Goal: Information Seeking & Learning: Learn about a topic

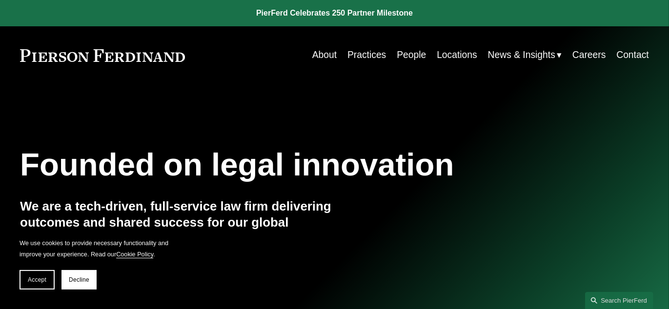
click at [449, 54] on link "Locations" at bounding box center [457, 55] width 40 height 19
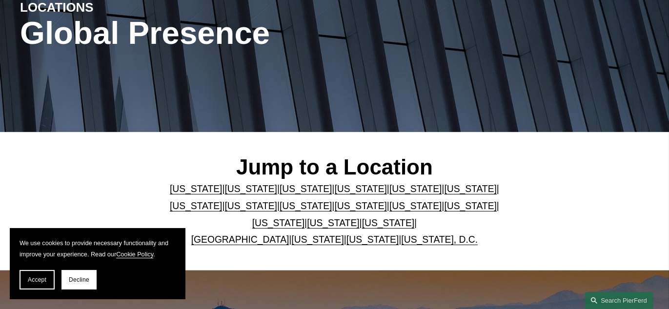
scroll to position [146, 0]
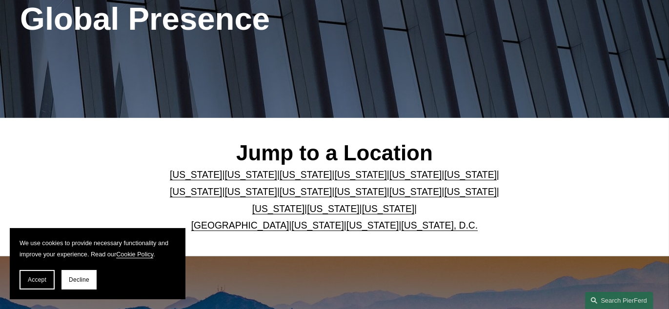
click at [224, 192] on link "[US_STATE]" at bounding box center [250, 192] width 53 height 10
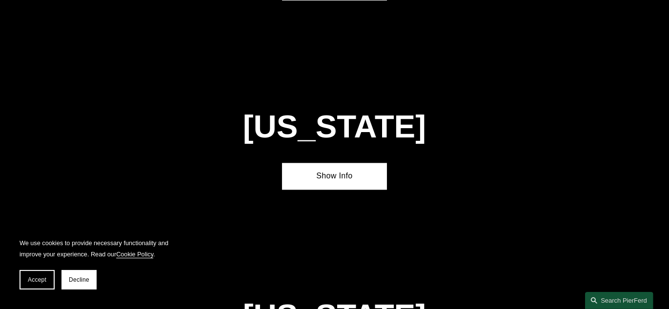
scroll to position [1744, 0]
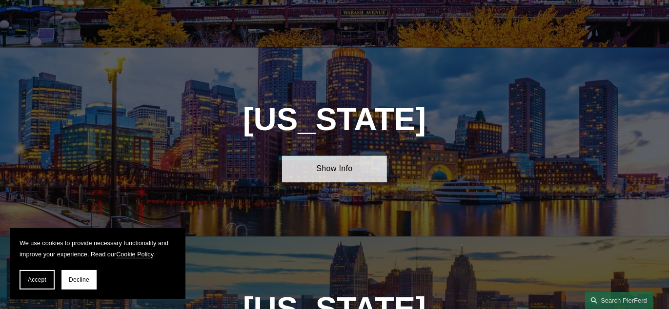
click at [345, 156] on link "Show Info" at bounding box center [334, 169] width 105 height 27
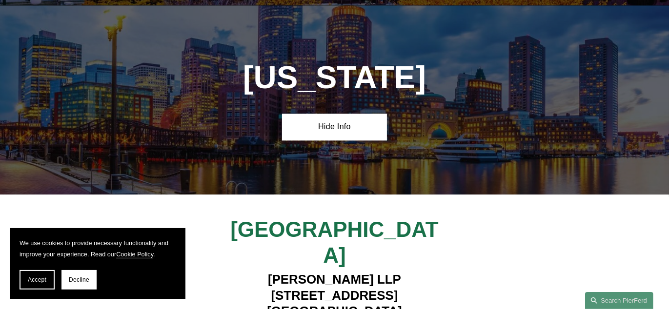
scroll to position [1842, 0]
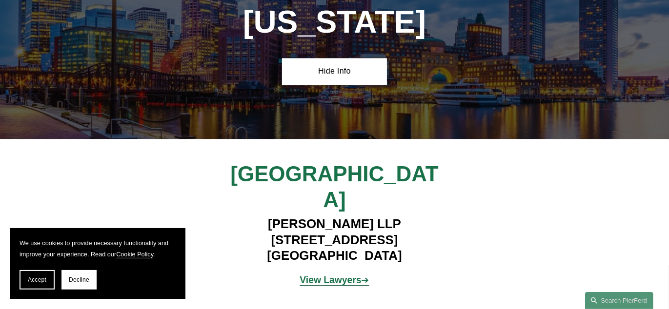
click at [330, 275] on strong "View Lawyers" at bounding box center [330, 280] width 61 height 10
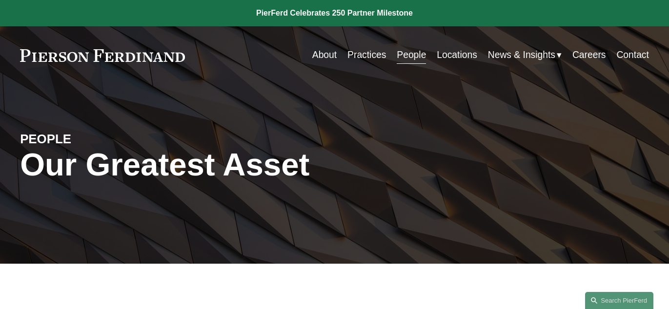
scroll to position [49, 0]
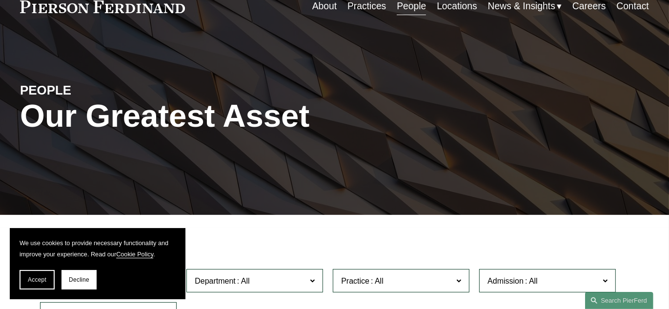
click at [30, 269] on section "We use cookies to provide necessary functionality and improve your experience. …" at bounding box center [98, 263] width 176 height 71
click at [40, 277] on button "Accept" at bounding box center [37, 280] width 35 height 20
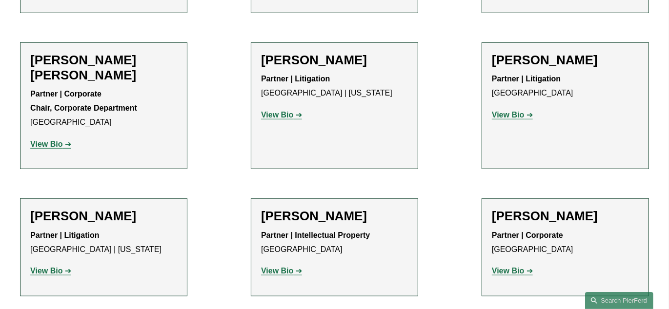
scroll to position [585, 0]
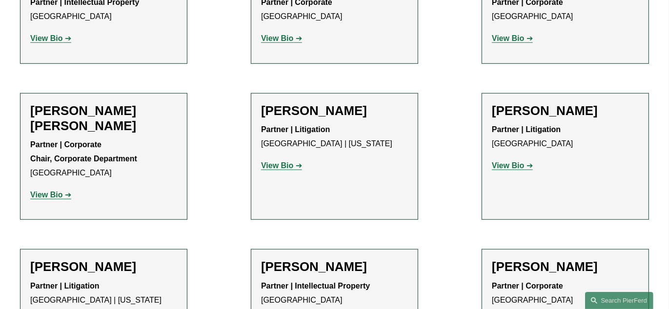
click at [515, 161] on strong "View Bio" at bounding box center [508, 165] width 32 height 8
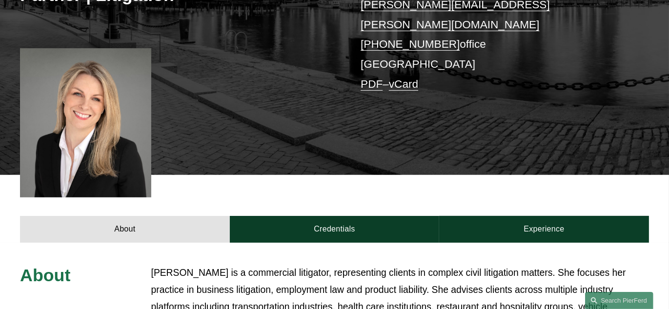
scroll to position [195, 0]
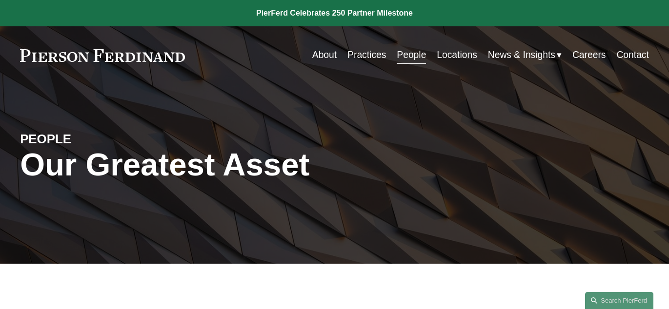
scroll to position [585, 0]
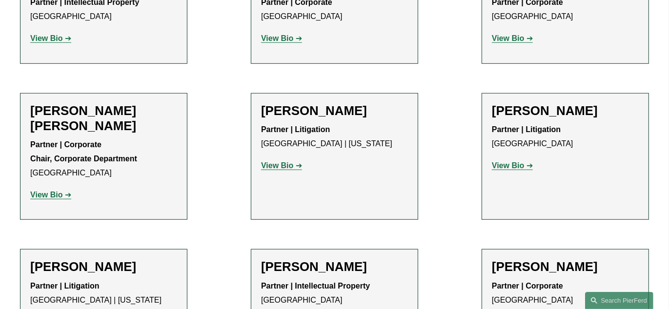
click at [291, 161] on strong "View Bio" at bounding box center [277, 165] width 32 height 8
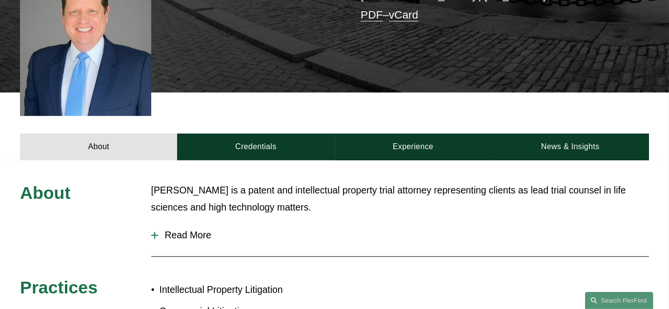
scroll to position [98, 0]
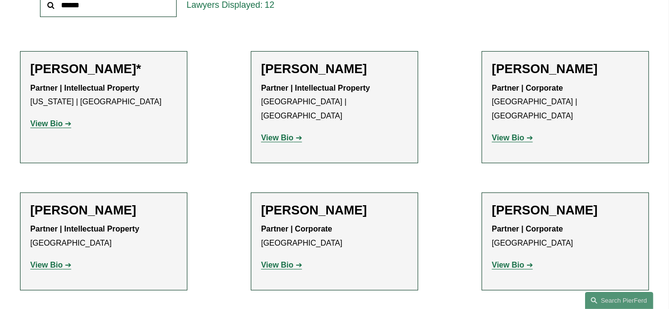
scroll to position [292, 0]
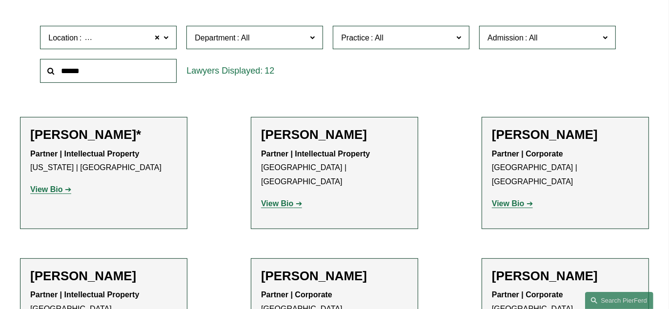
click at [272, 200] on strong "View Bio" at bounding box center [277, 204] width 32 height 8
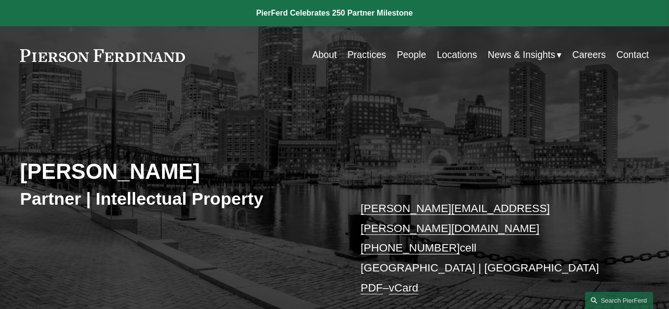
click at [449, 53] on link "Locations" at bounding box center [457, 55] width 40 height 19
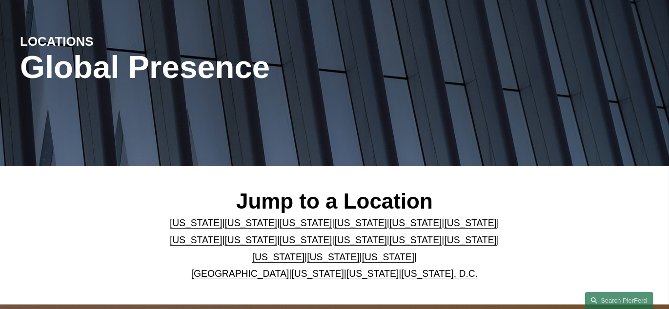
scroll to position [146, 0]
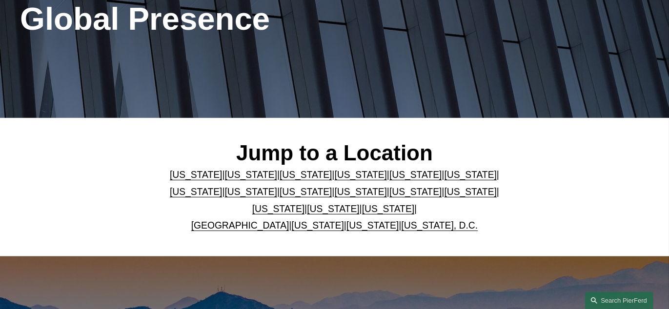
click at [365, 212] on link "[US_STATE]" at bounding box center [388, 209] width 53 height 10
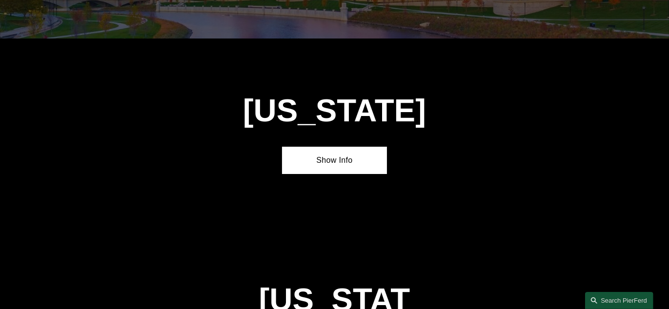
scroll to position [3084, 0]
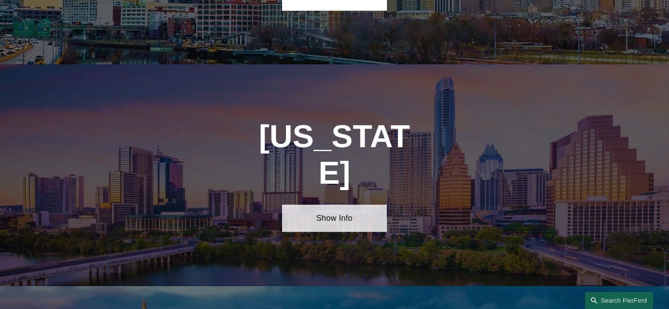
click at [340, 205] on link "Show Info" at bounding box center [334, 218] width 105 height 27
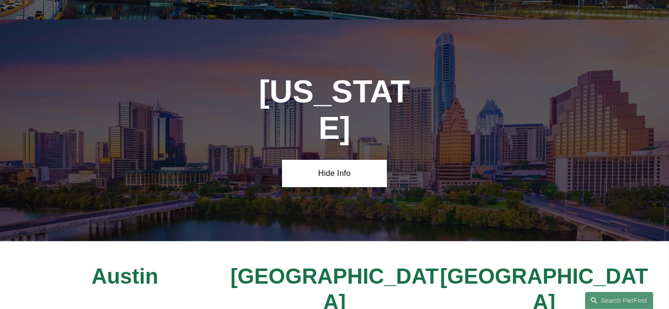
scroll to position [3182, 0]
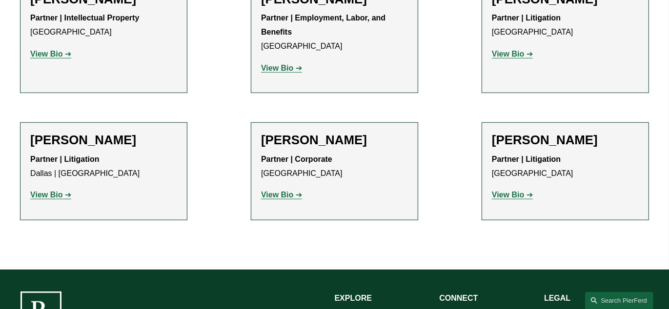
scroll to position [585, 0]
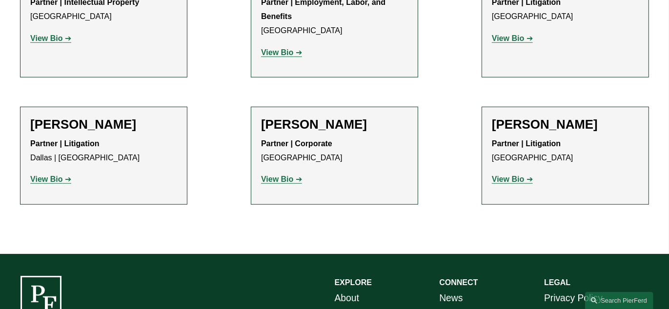
click at [64, 181] on link "View Bio" at bounding box center [50, 179] width 41 height 8
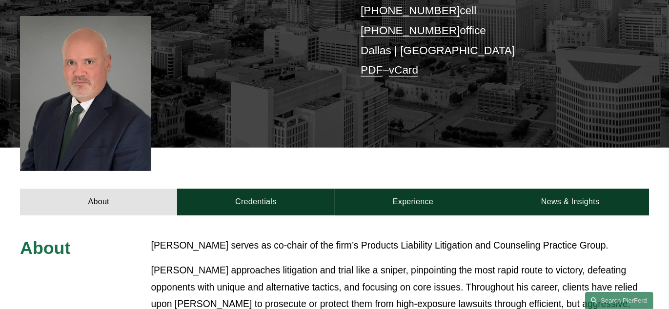
scroll to position [293, 0]
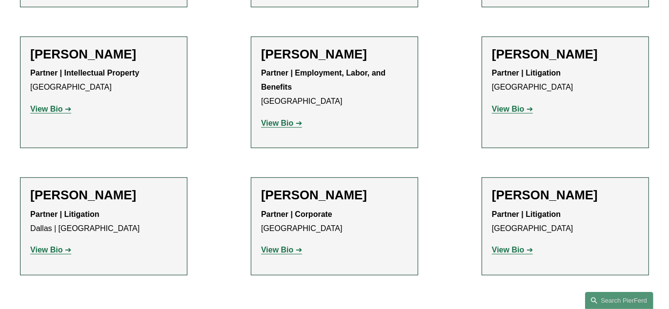
scroll to position [439, 0]
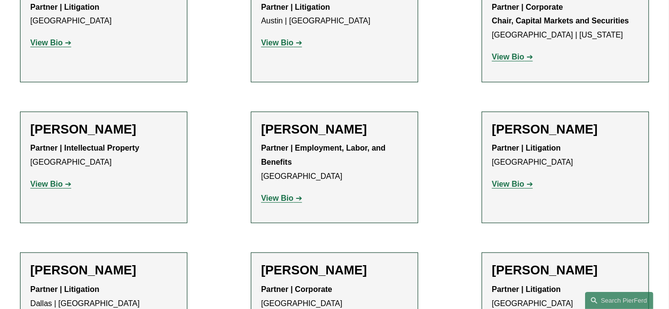
click at [57, 187] on strong "View Bio" at bounding box center [46, 184] width 32 height 8
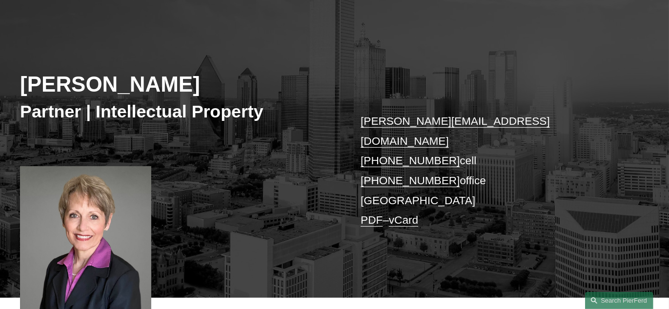
scroll to position [98, 0]
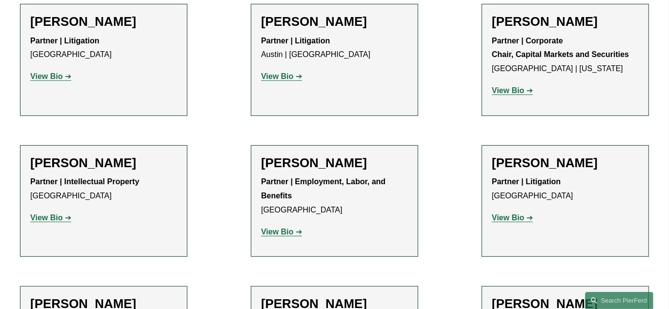
scroll to position [341, 0]
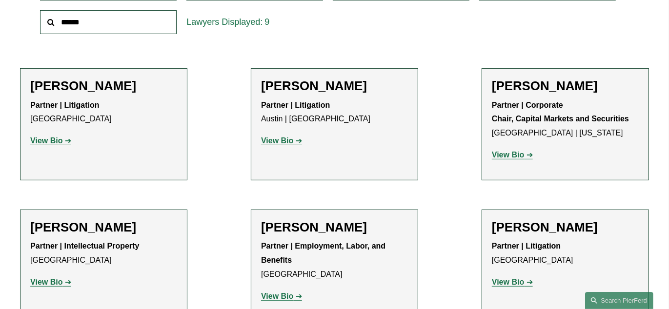
click at [66, 144] on link "View Bio" at bounding box center [50, 141] width 41 height 8
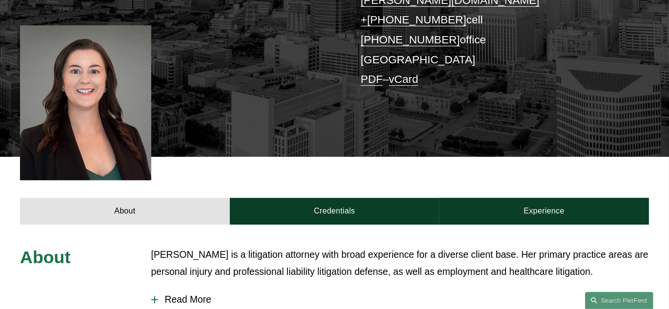
scroll to position [244, 0]
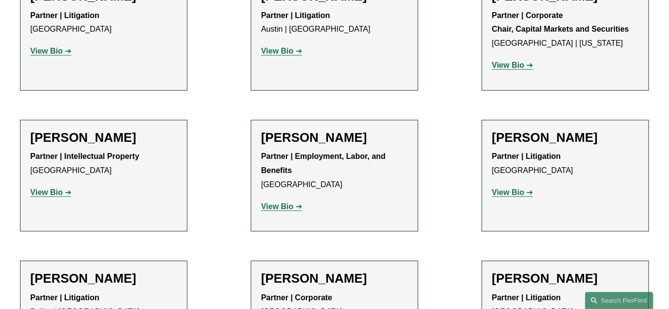
scroll to position [439, 0]
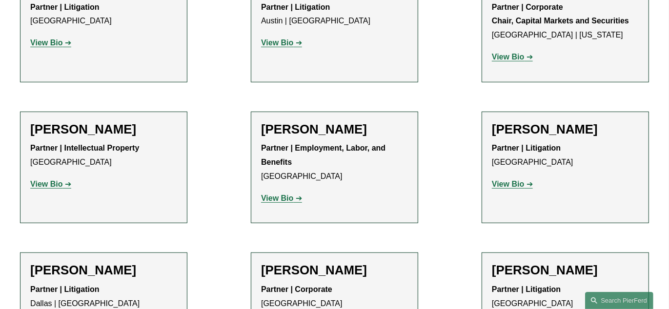
click at [281, 200] on strong "View Bio" at bounding box center [277, 198] width 32 height 8
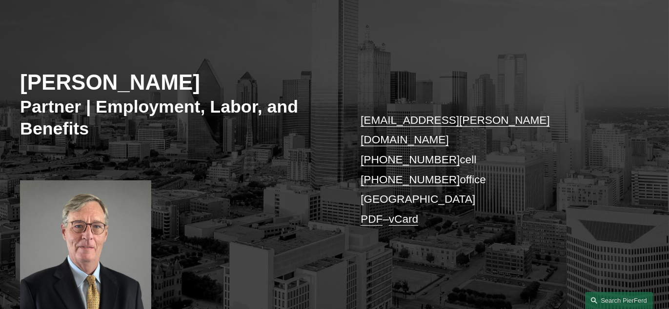
scroll to position [98, 0]
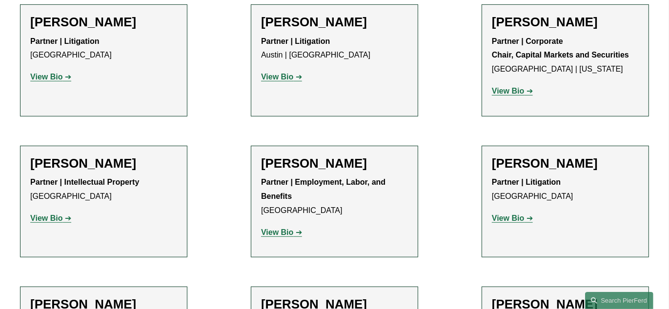
scroll to position [390, 0]
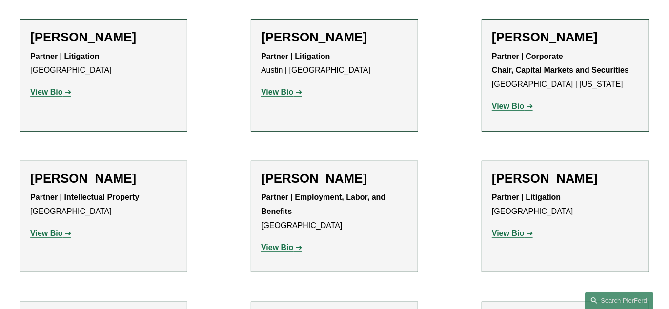
click at [503, 229] on p "View Bio" at bounding box center [565, 234] width 147 height 14
click at [505, 236] on strong "View Bio" at bounding box center [508, 233] width 32 height 8
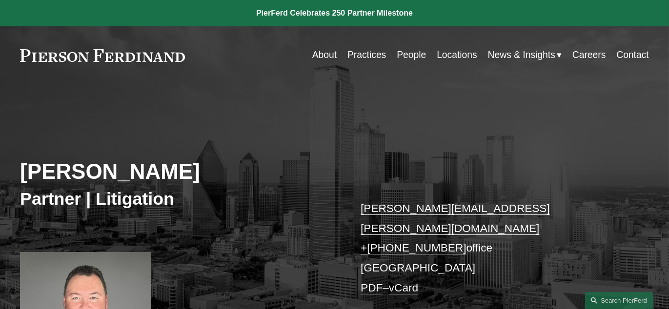
scroll to position [49, 0]
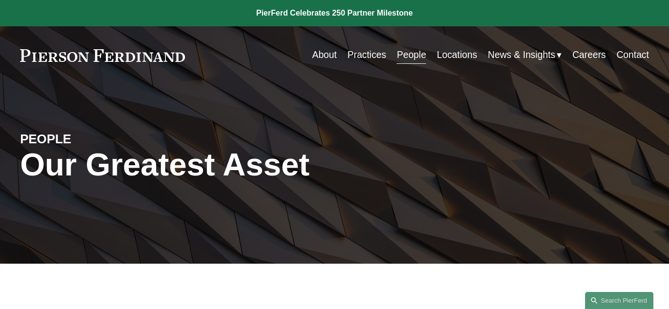
scroll to position [390, 0]
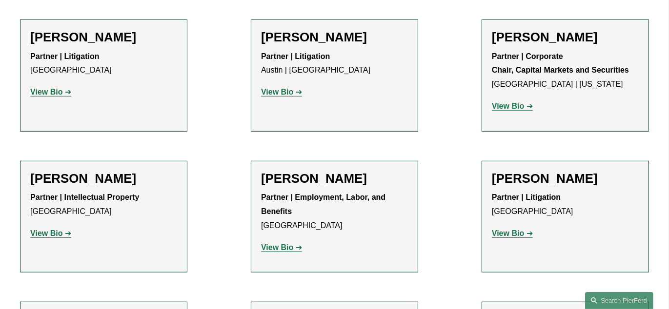
click at [274, 92] on strong "View Bio" at bounding box center [277, 92] width 32 height 8
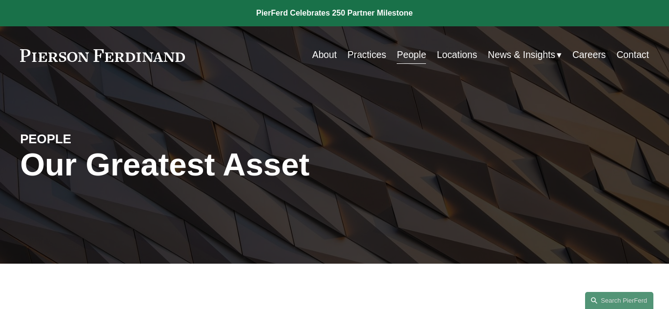
scroll to position [390, 0]
